Goal: Task Accomplishment & Management: Manage account settings

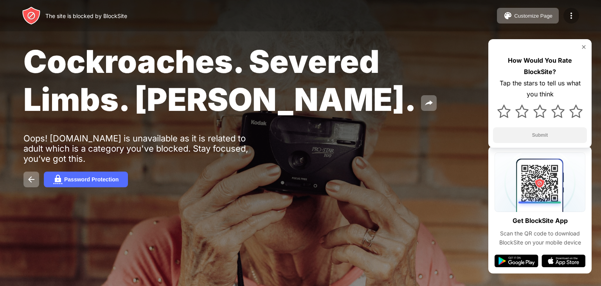
drag, startPoint x: 582, startPoint y: 14, endPoint x: 578, endPoint y: 14, distance: 4.3
click at [582, 14] on div "The site is blocked by BlockSite Customize Page Edit Block List Redirect Custom…" at bounding box center [300, 15] width 601 height 31
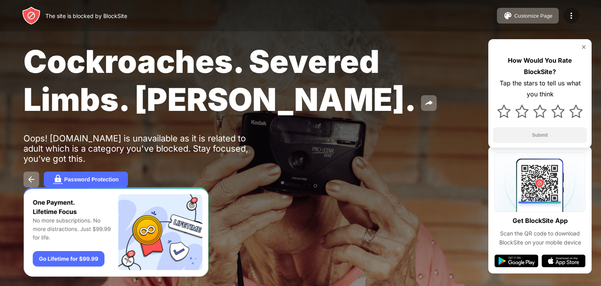
click at [572, 15] on img at bounding box center [570, 15] width 9 height 9
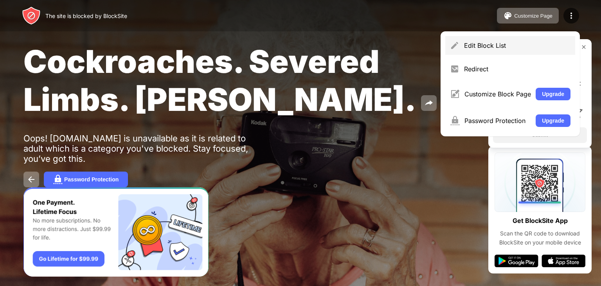
click at [480, 49] on div "Edit Block List" at bounding box center [510, 45] width 130 height 19
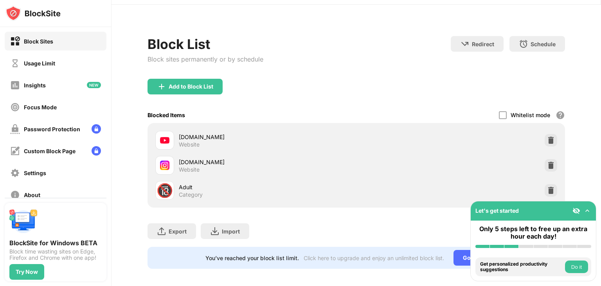
scroll to position [32, 0]
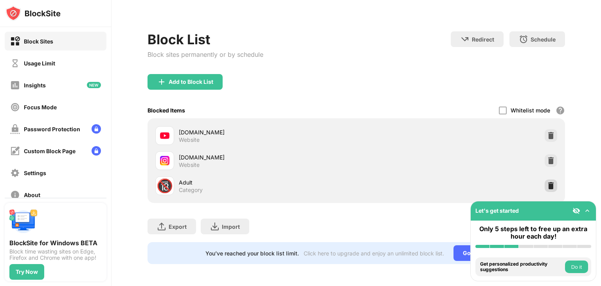
click at [547, 183] on img at bounding box center [551, 186] width 8 height 8
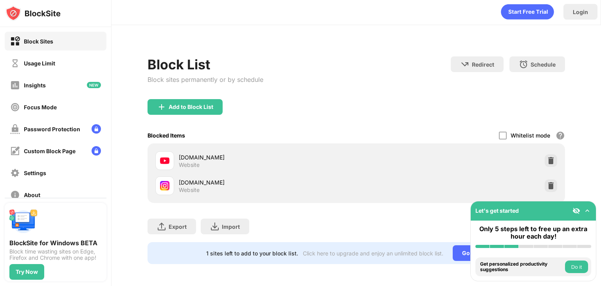
scroll to position [7, 0]
click at [48, 60] on div "Usage Limit" at bounding box center [39, 63] width 31 height 7
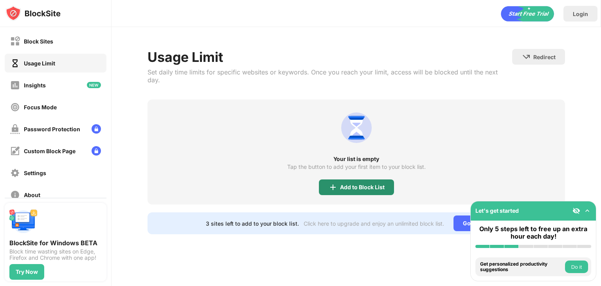
click at [361, 184] on div "Add to Block List" at bounding box center [362, 187] width 45 height 6
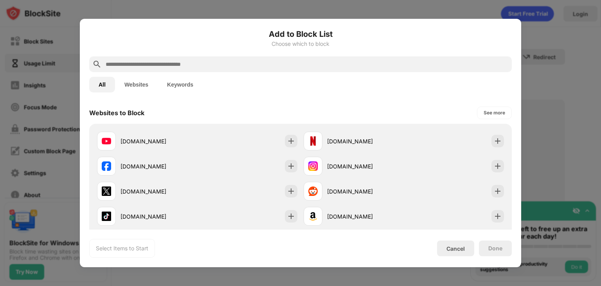
click at [128, 88] on button "Websites" at bounding box center [136, 85] width 43 height 16
click at [105, 85] on button "All" at bounding box center [102, 85] width 26 height 16
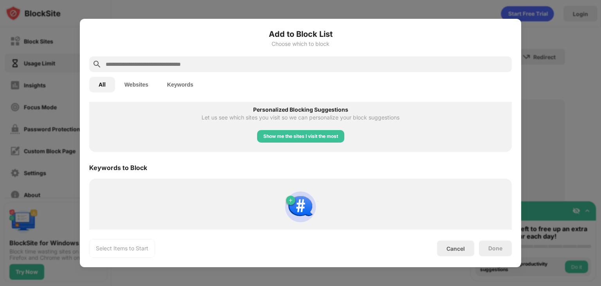
click at [131, 63] on input "text" at bounding box center [307, 63] width 404 height 9
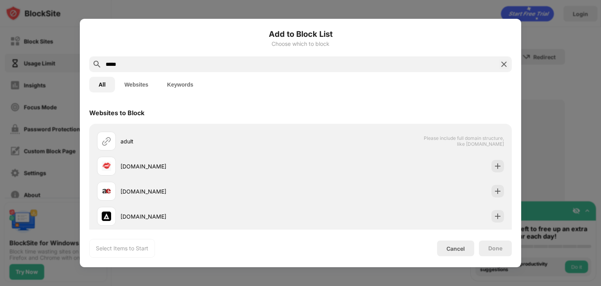
scroll to position [120, 0]
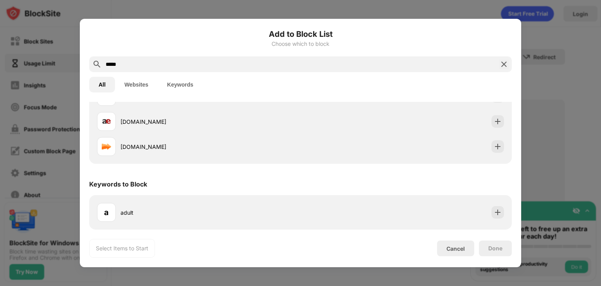
type input "*****"
click at [59, 123] on div at bounding box center [300, 143] width 601 height 286
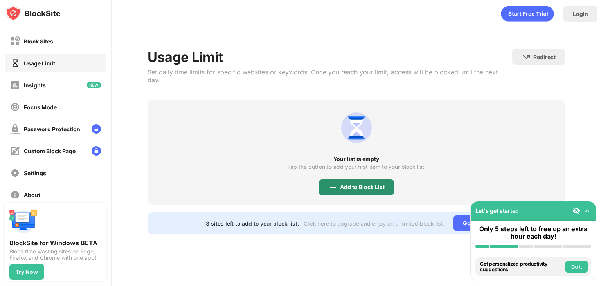
click at [334, 182] on img at bounding box center [332, 186] width 9 height 9
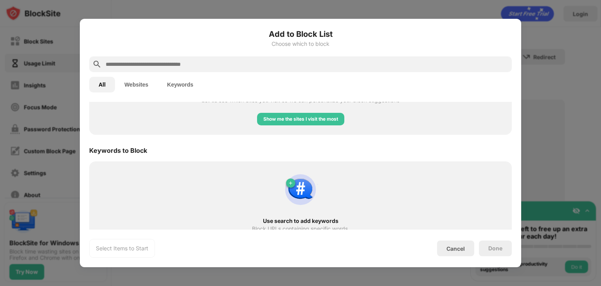
scroll to position [264, 0]
